Goal: Task Accomplishment & Management: Use online tool/utility

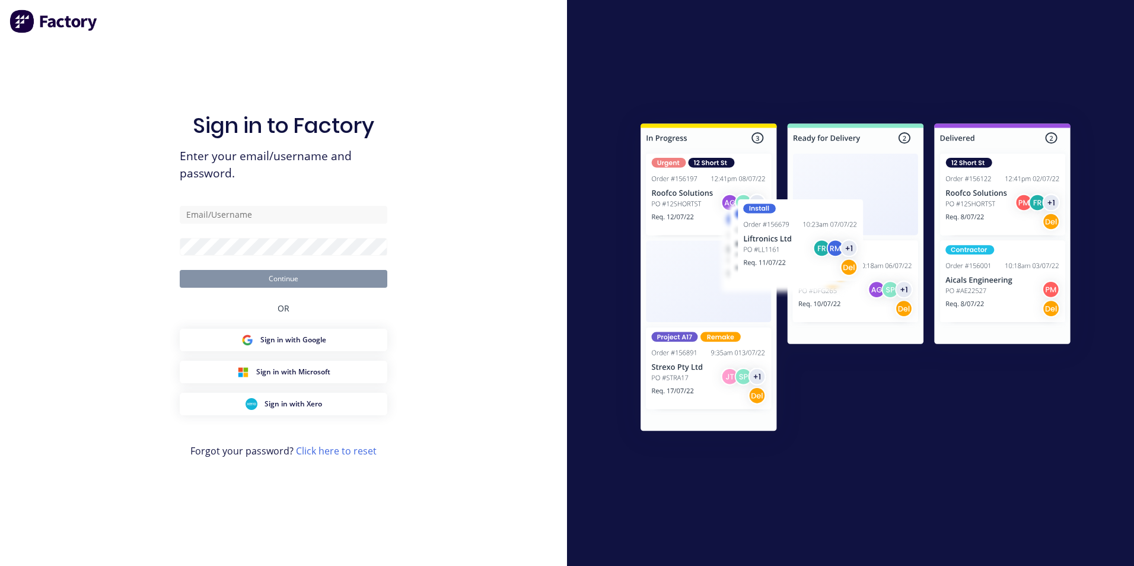
type input "[EMAIL_ADDRESS][DOMAIN_NAME]"
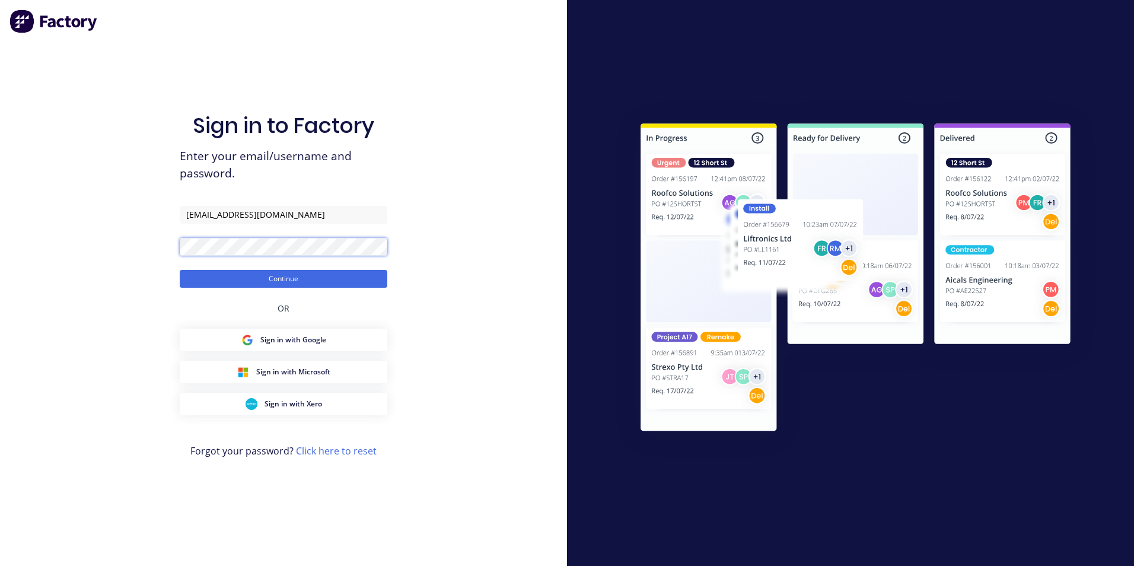
click at [180, 270] on button "Continue" at bounding box center [284, 279] width 208 height 18
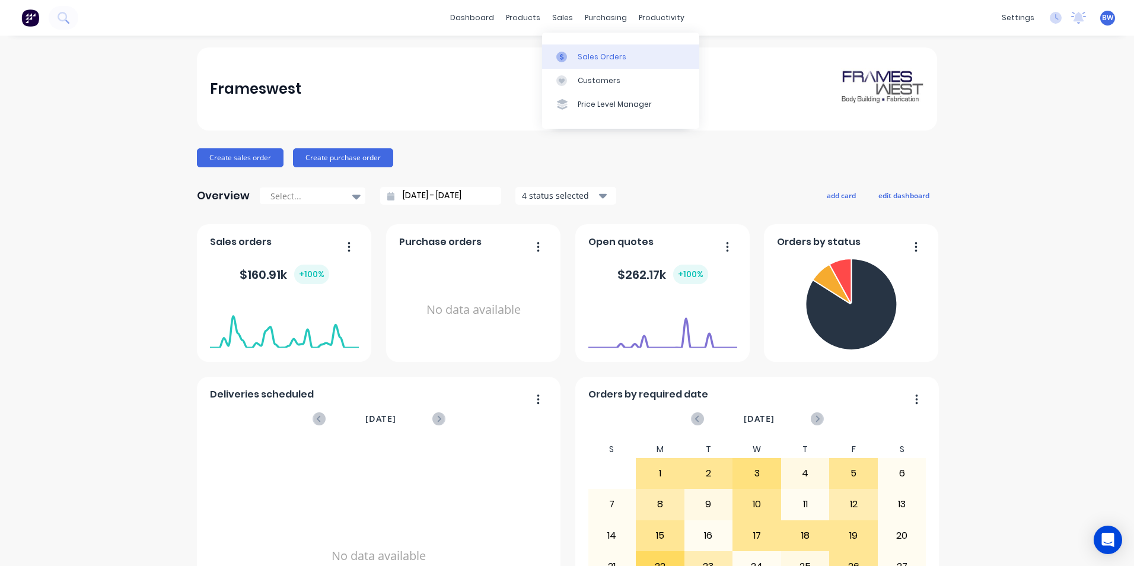
click at [571, 50] on link "Sales Orders" at bounding box center [620, 56] width 157 height 24
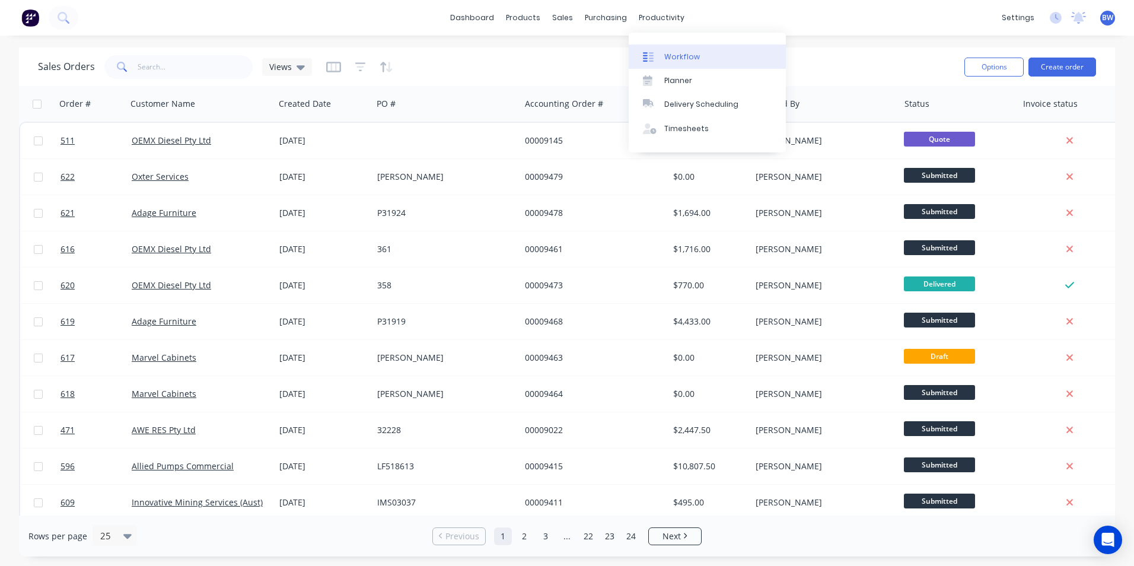
click at [661, 52] on link "Workflow" at bounding box center [707, 56] width 157 height 24
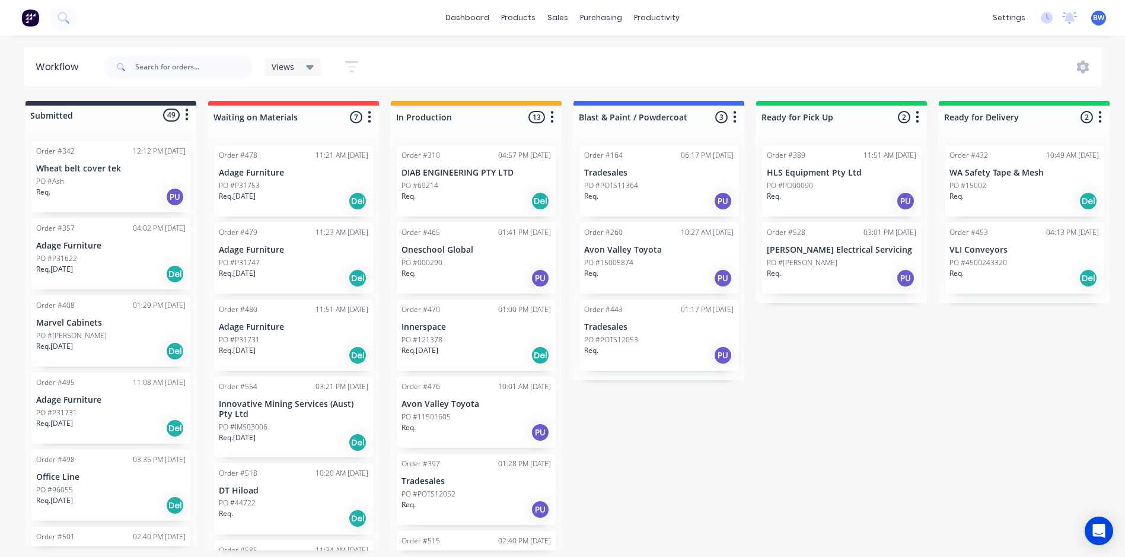
click at [644, 337] on div "PO #POTS12053" at bounding box center [658, 340] width 149 height 11
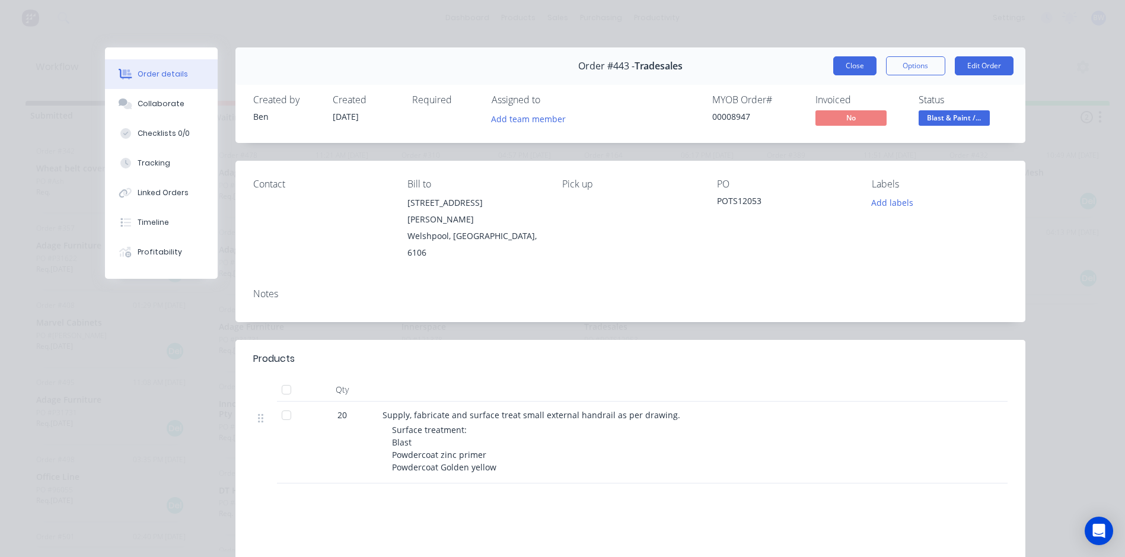
click at [859, 62] on button "Close" at bounding box center [854, 65] width 43 height 19
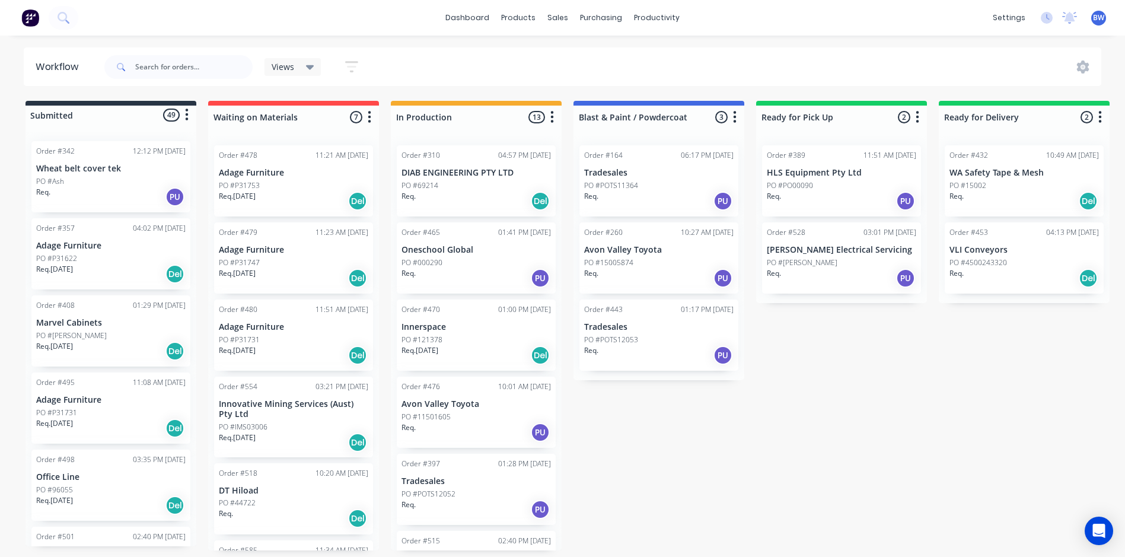
click at [300, 410] on p "Innovative Mining Services (Aust) Pty Ltd" at bounding box center [293, 409] width 149 height 20
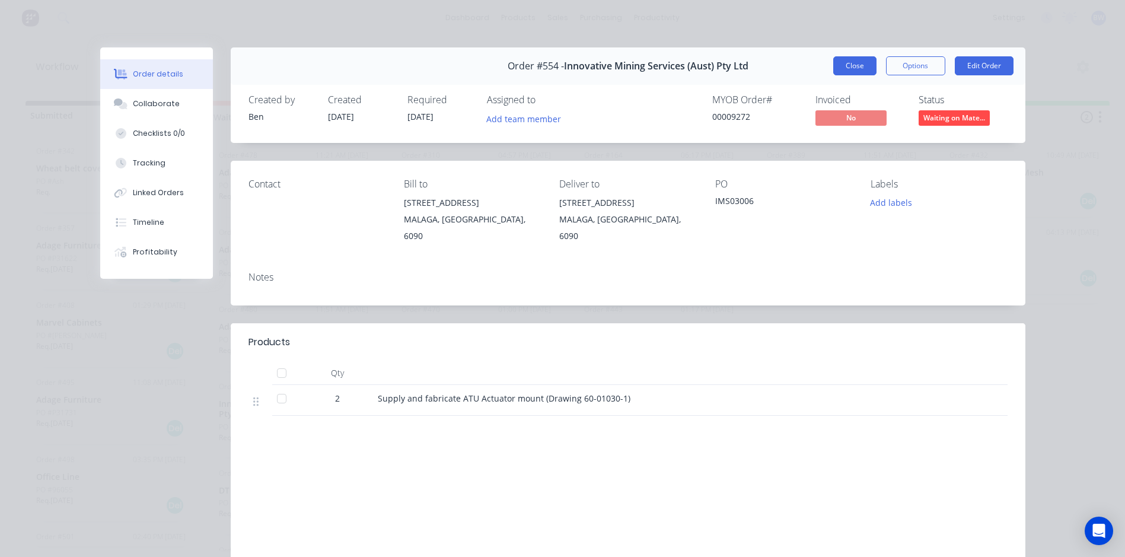
click at [858, 67] on button "Close" at bounding box center [854, 65] width 43 height 19
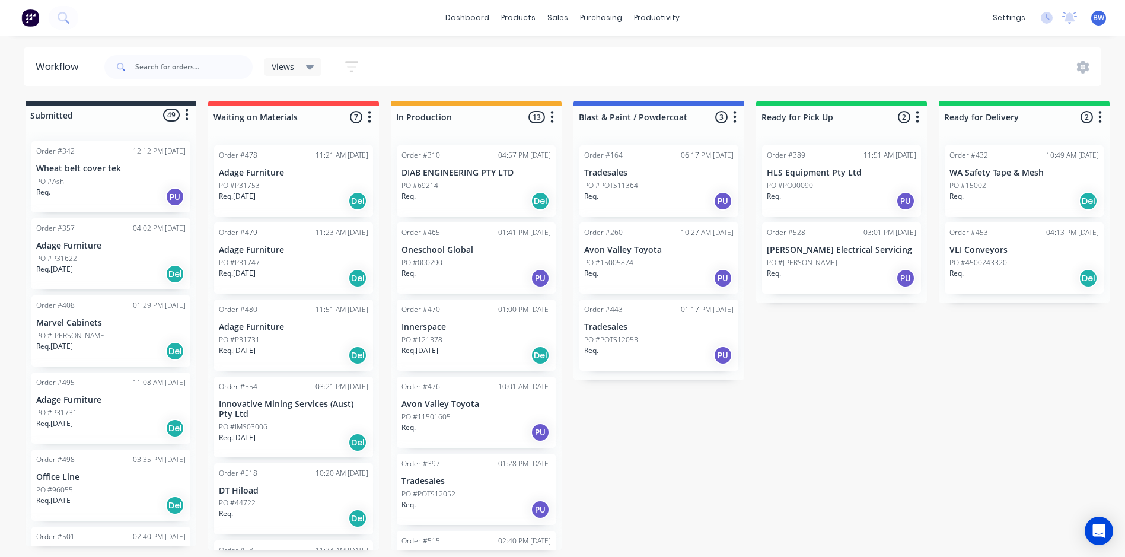
click at [285, 477] on div "Order #518 10:20 AM [DATE] DT Hiload PO #44722 Req. Del" at bounding box center [293, 498] width 159 height 71
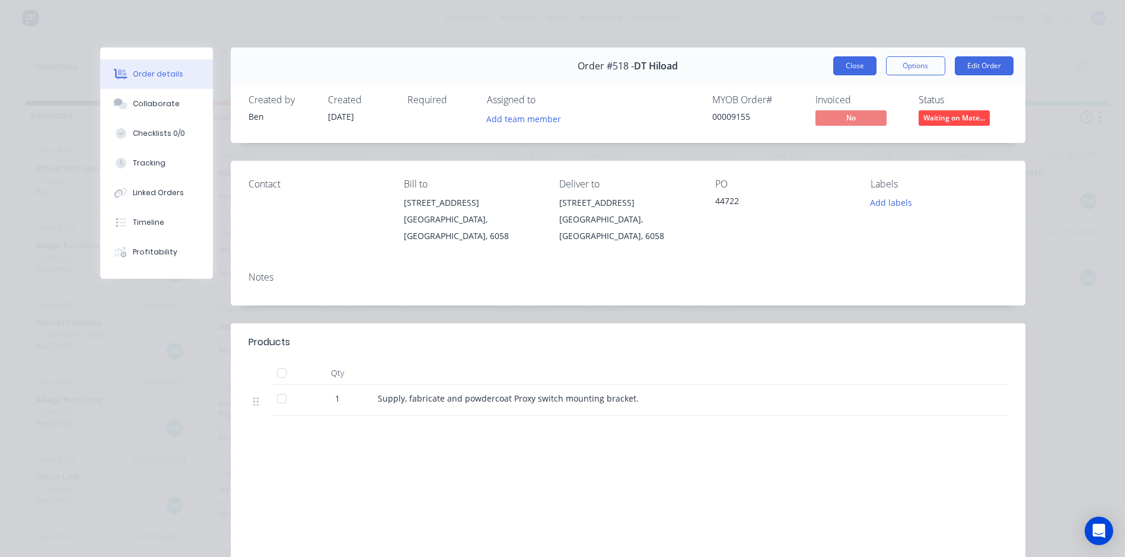
click at [843, 73] on button "Close" at bounding box center [854, 65] width 43 height 19
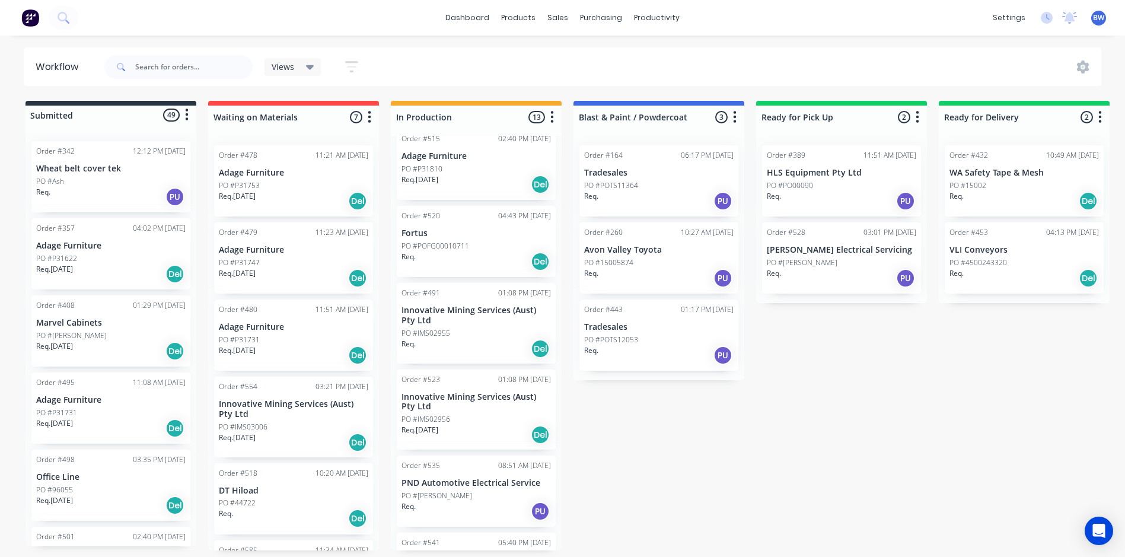
scroll to position [373, 0]
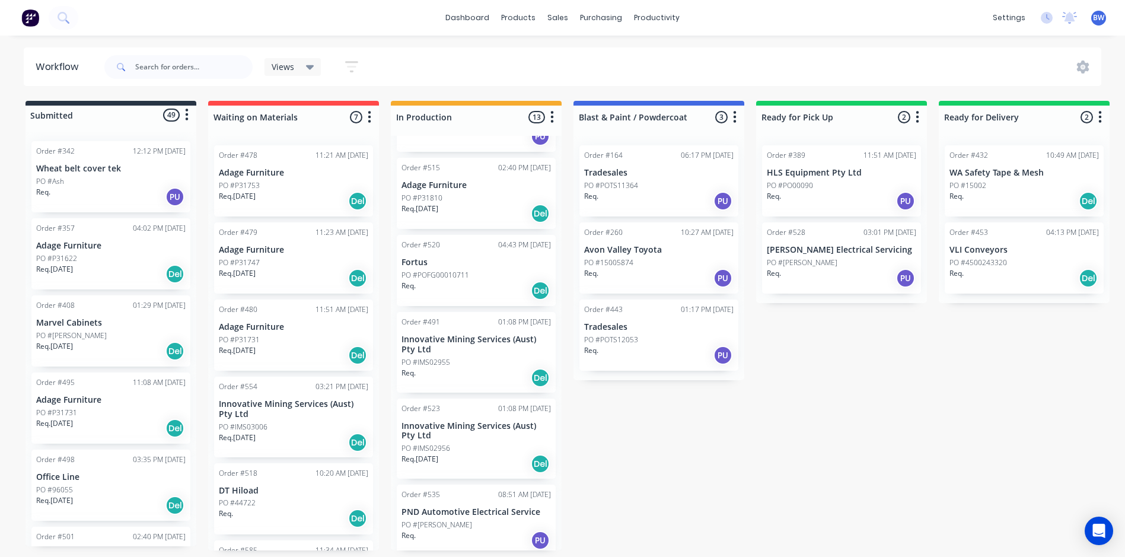
click at [464, 346] on p "Innovative Mining Services (Aust) Pty Ltd" at bounding box center [476, 345] width 149 height 20
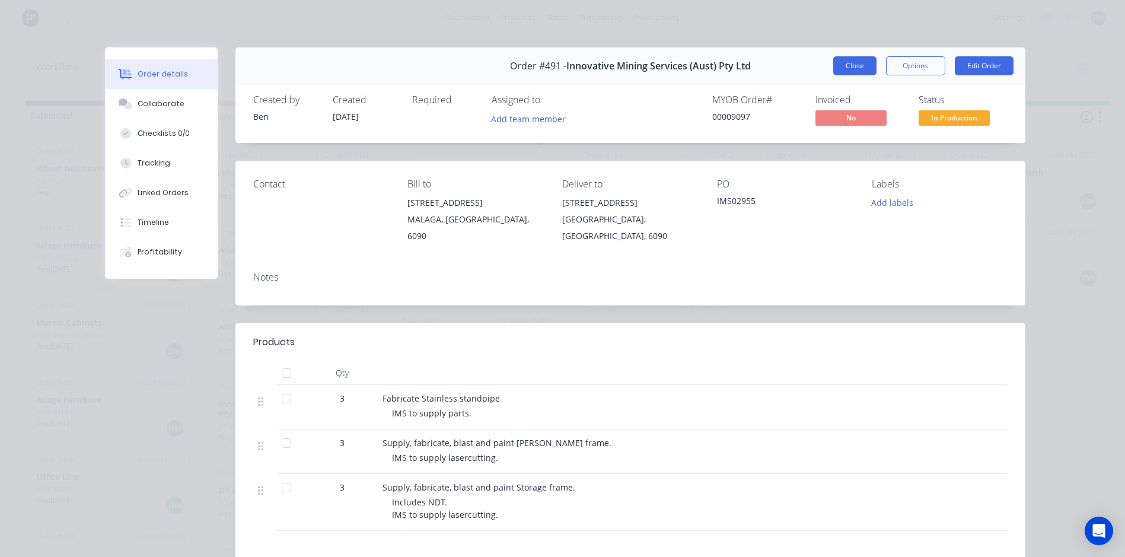
click at [841, 65] on button "Close" at bounding box center [854, 65] width 43 height 19
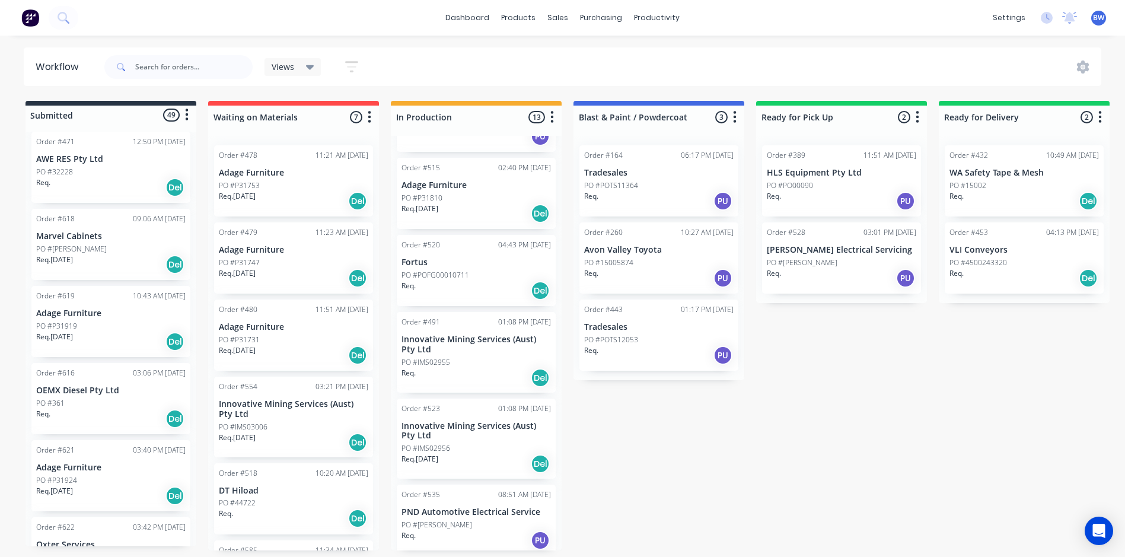
scroll to position [3471, 0]
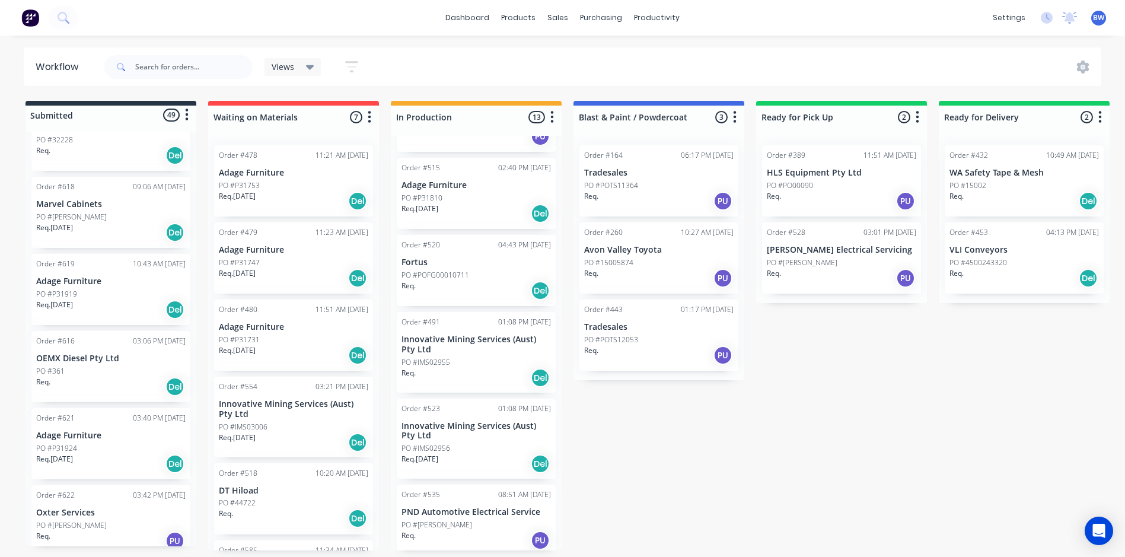
click at [112, 377] on div "Req. Del" at bounding box center [110, 387] width 149 height 20
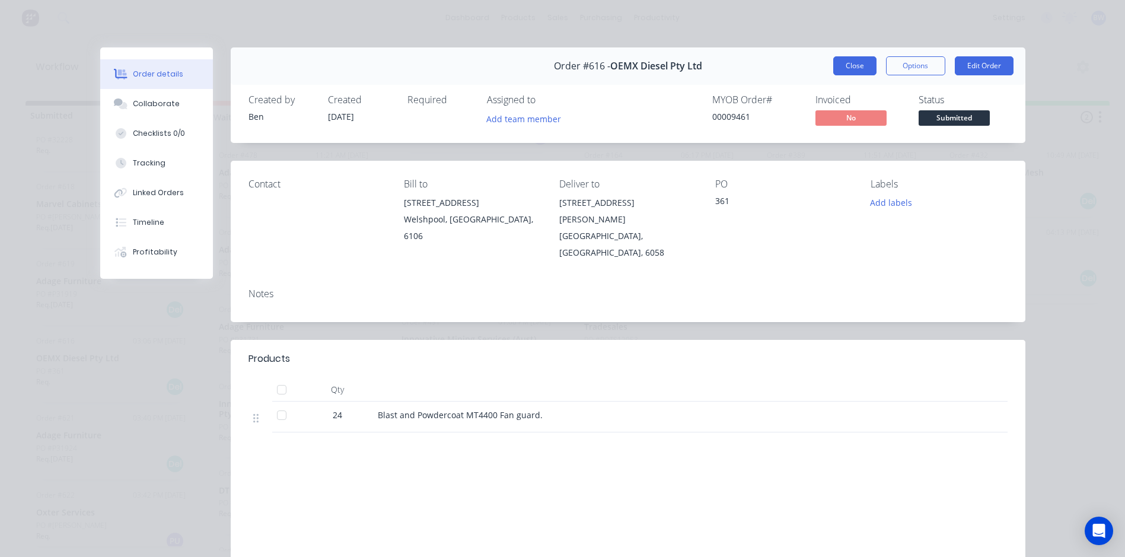
click at [857, 74] on button "Close" at bounding box center [854, 65] width 43 height 19
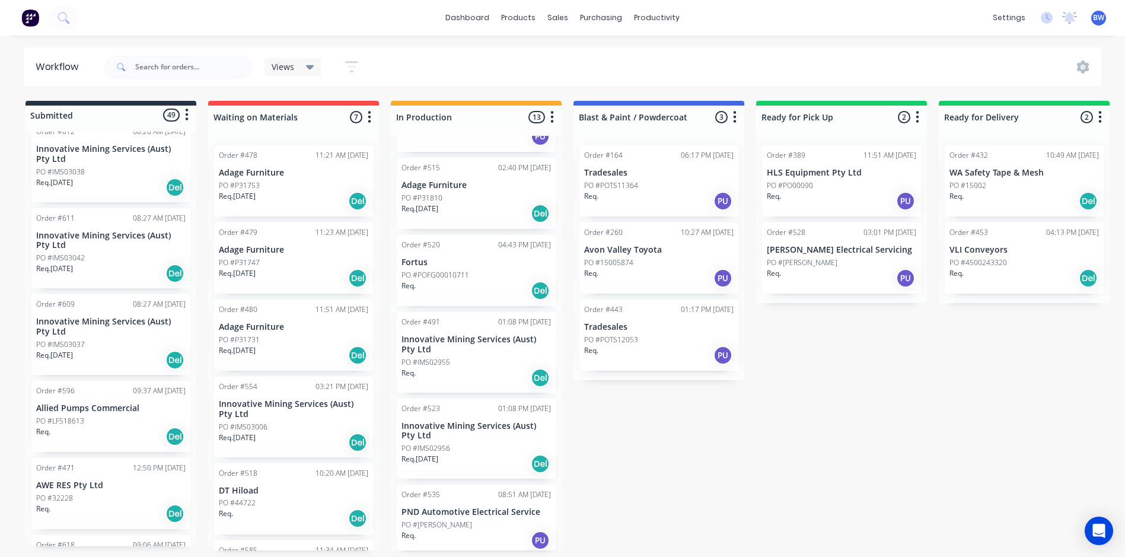
scroll to position [3174, 0]
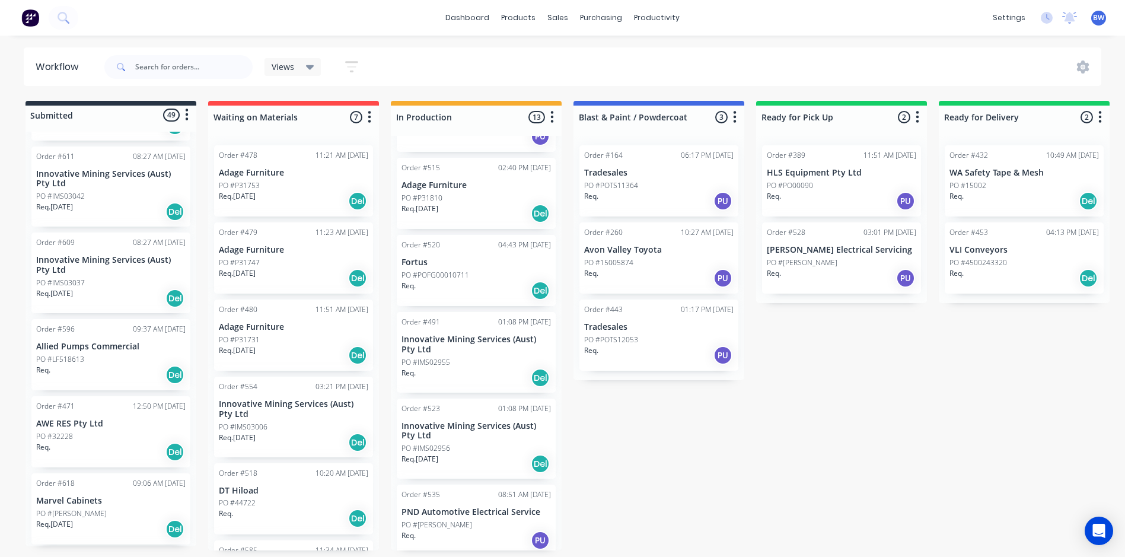
click at [117, 431] on div "PO #32228" at bounding box center [110, 436] width 149 height 11
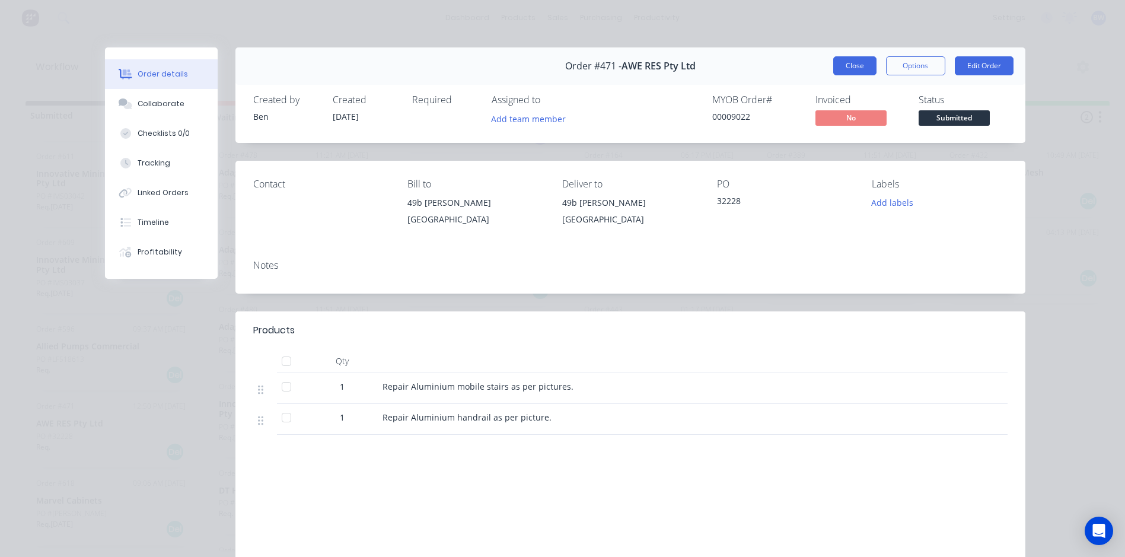
click at [858, 62] on button "Close" at bounding box center [854, 65] width 43 height 19
